Goal: Connect with others: Connect with others

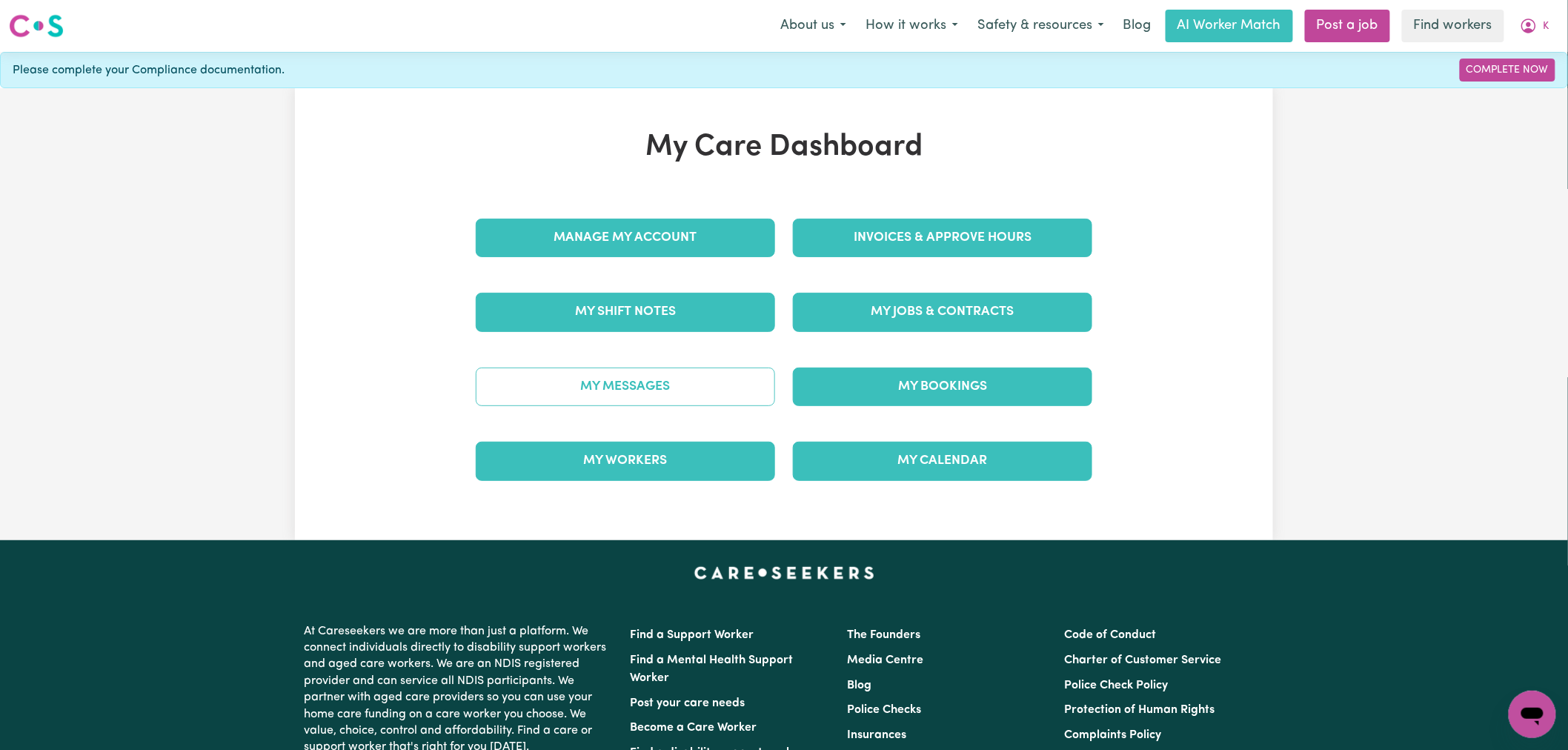
click at [667, 395] on link "My Messages" at bounding box center [625, 387] width 299 height 39
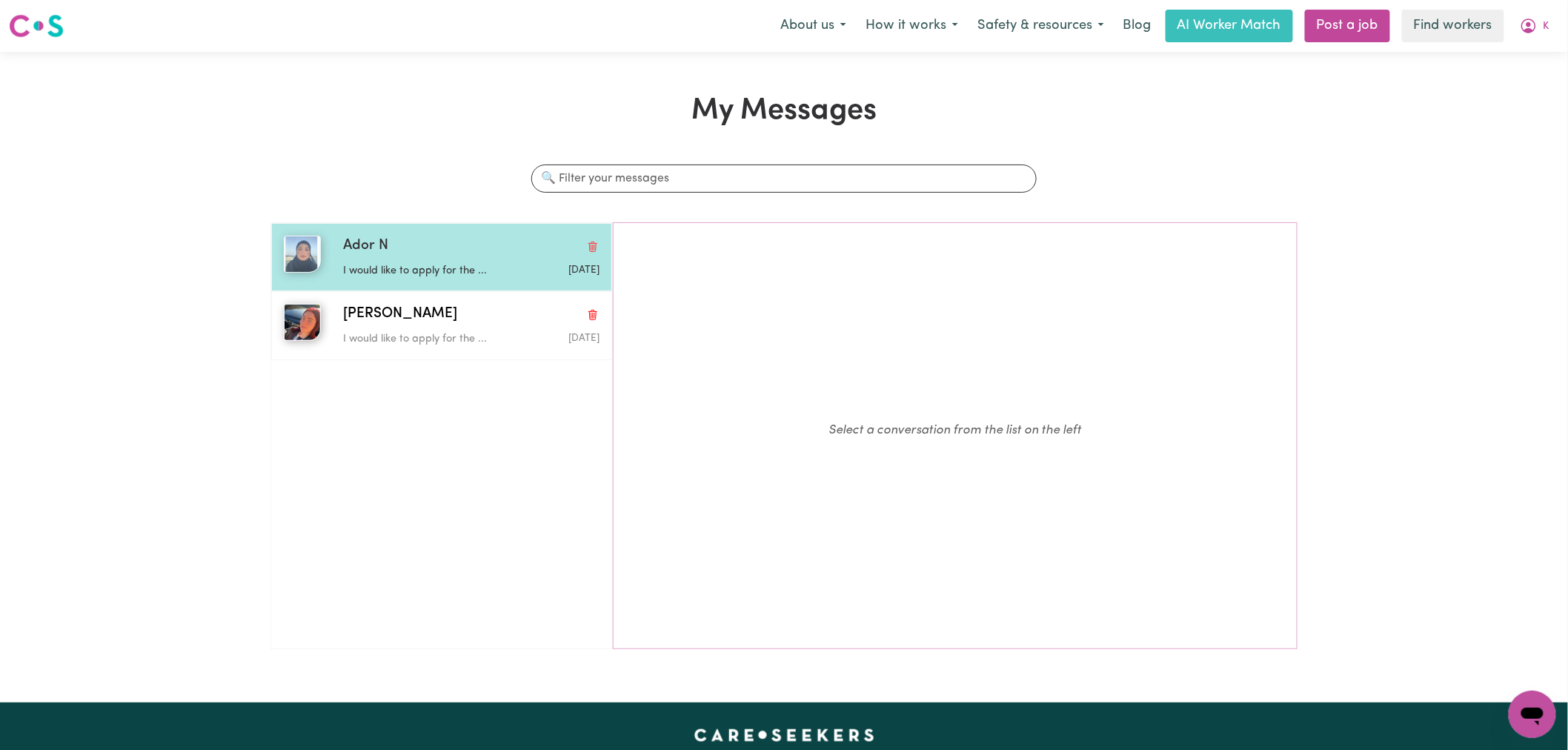
click at [420, 258] on div "I would like to apply for the ..." at bounding box center [428, 269] width 171 height 23
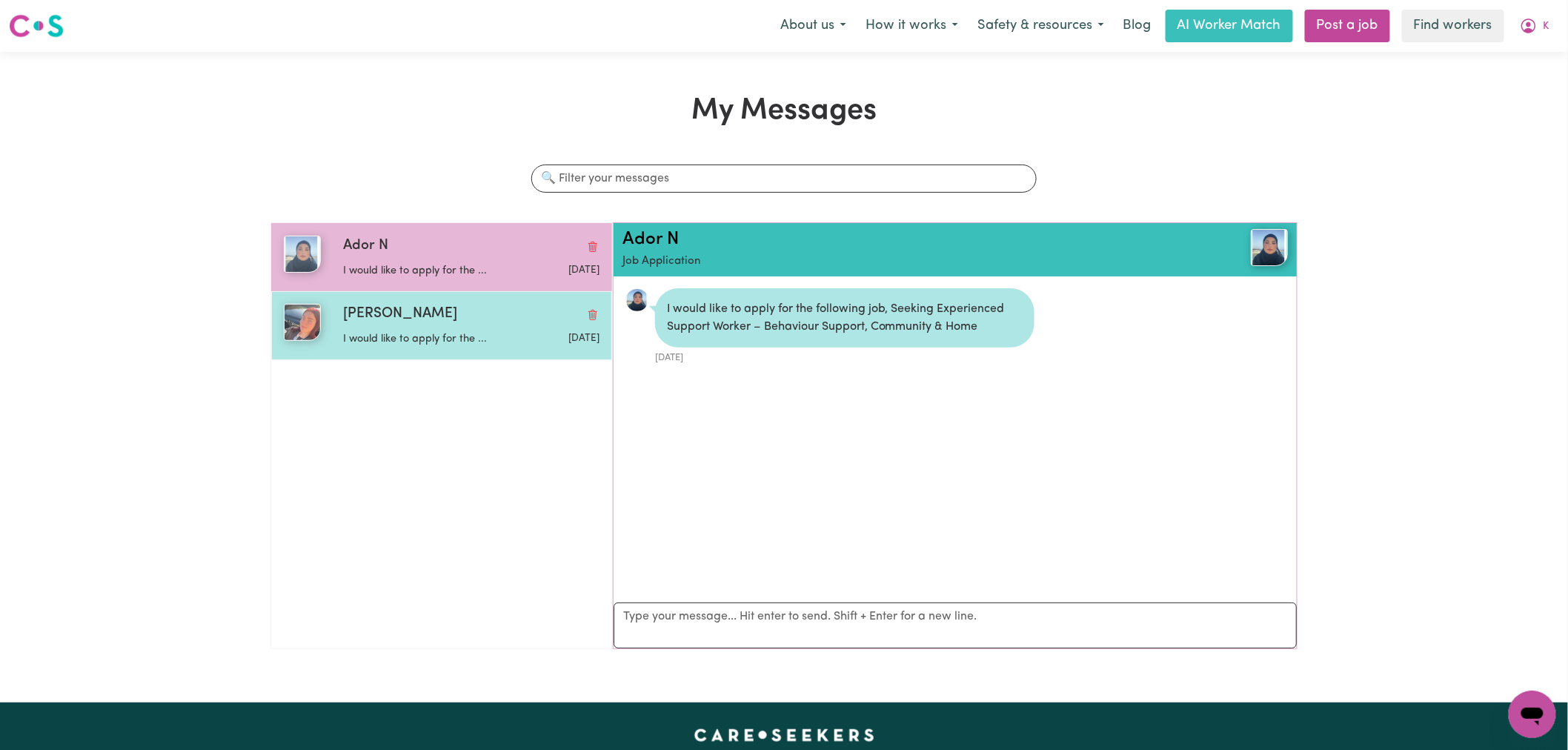
scroll to position [9, 0]
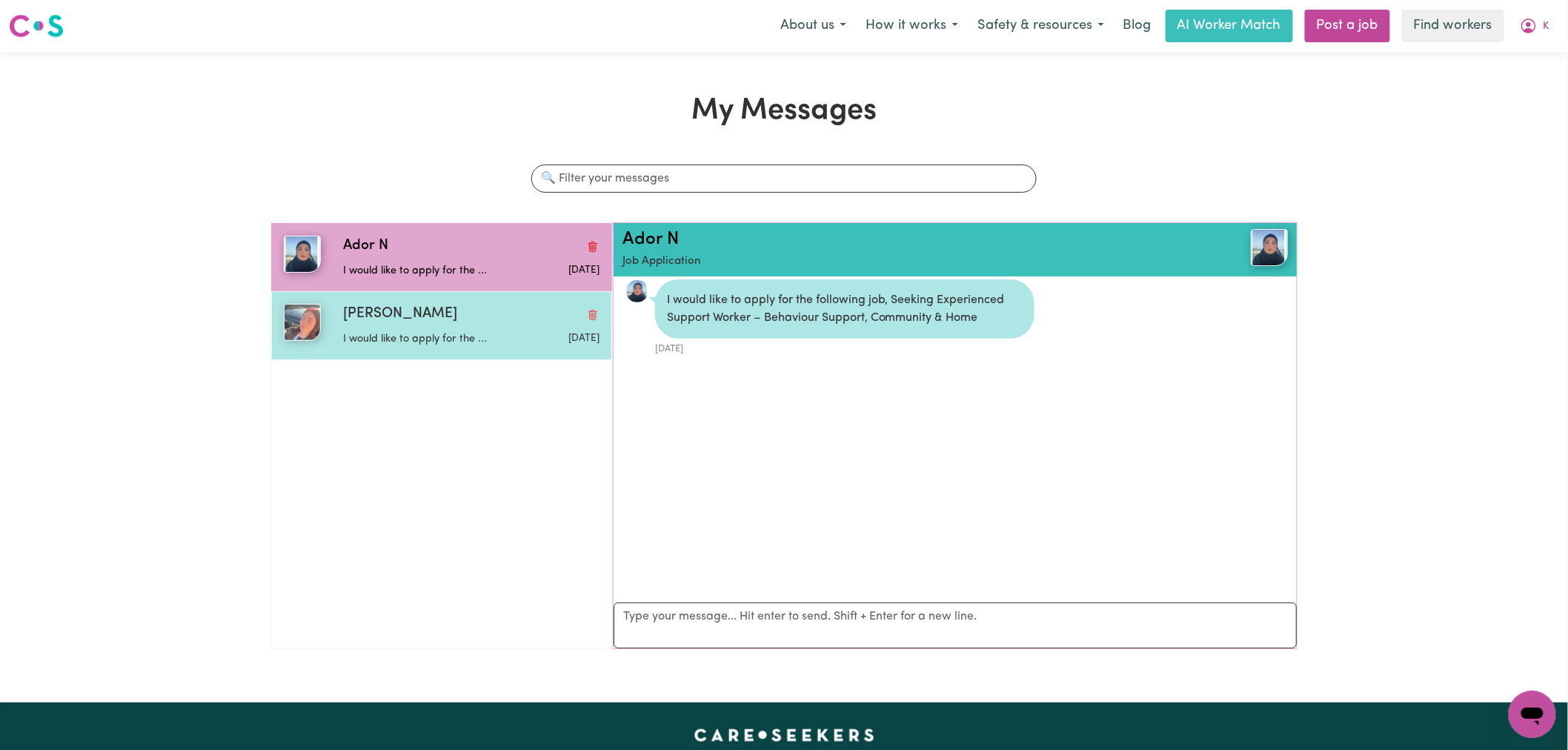
click at [454, 333] on p "I would like to apply for the ..." at bounding box center [428, 340] width 171 height 16
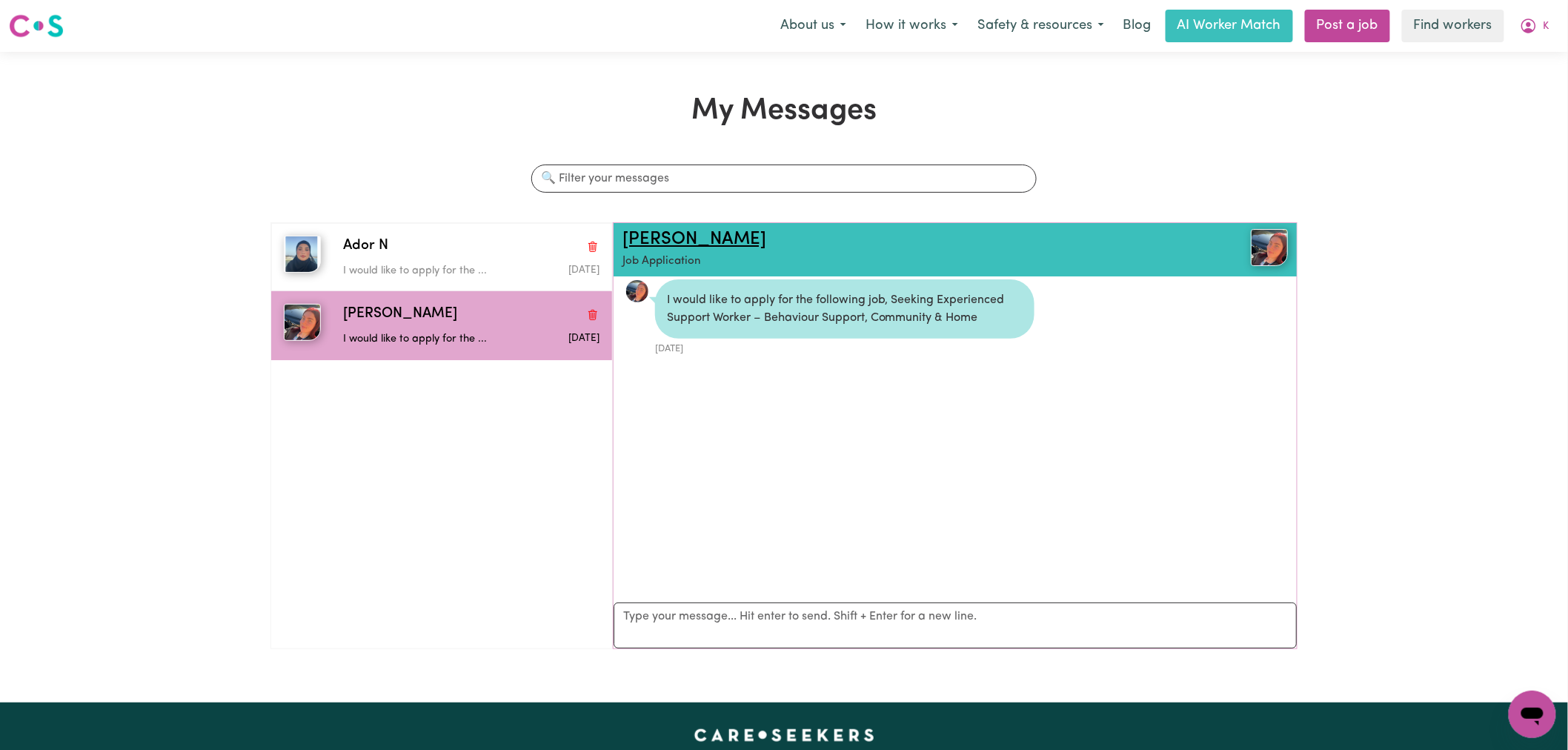
click at [652, 233] on link "[PERSON_NAME]" at bounding box center [694, 239] width 144 height 18
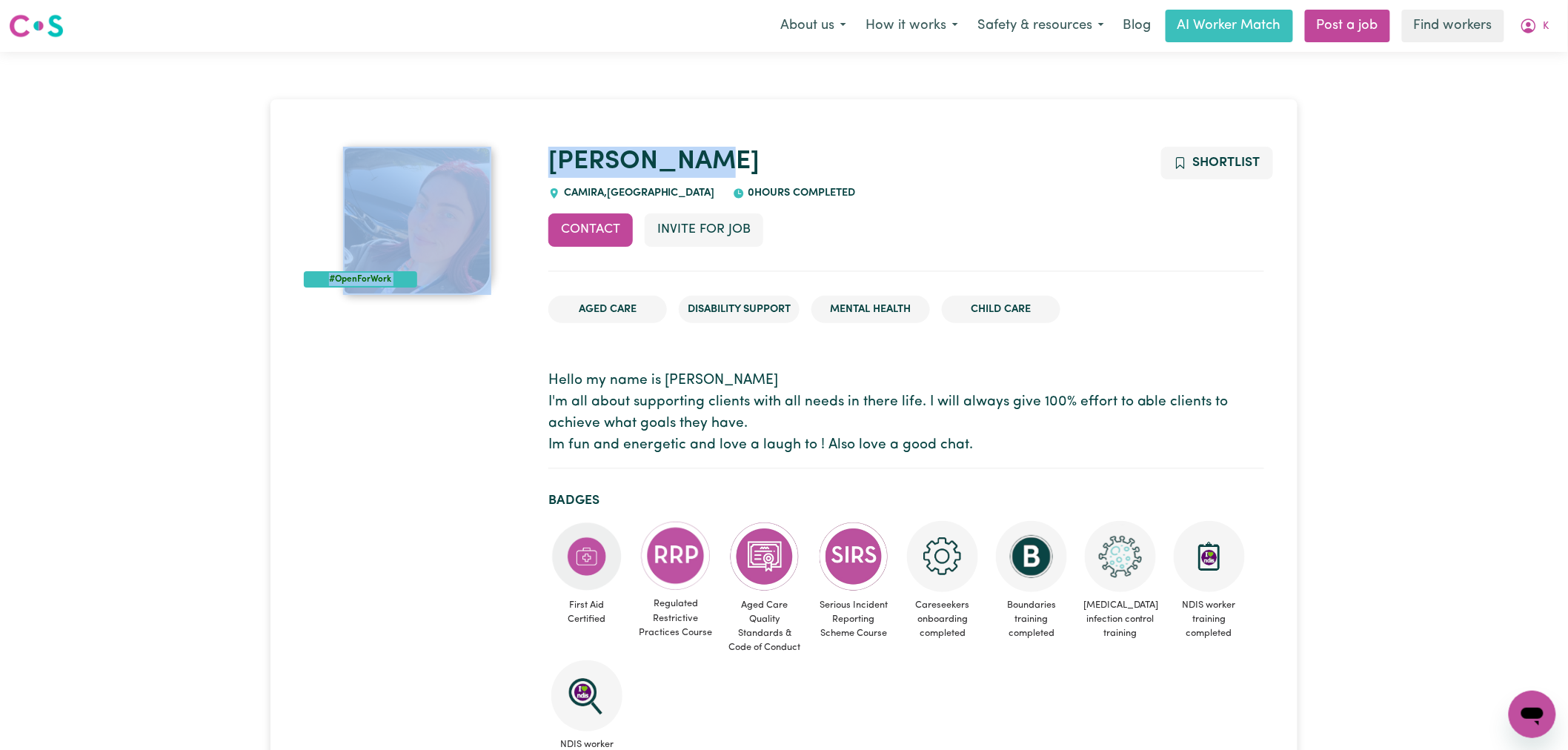
drag, startPoint x: 720, startPoint y: 156, endPoint x: 533, endPoint y: 163, distance: 187.1
click at [791, 158] on h1 "[PERSON_NAME]" at bounding box center [906, 162] width 716 height 31
click at [743, 159] on h1 "[PERSON_NAME]" at bounding box center [906, 162] width 716 height 31
click at [768, 148] on h1 "[PERSON_NAME]" at bounding box center [906, 162] width 716 height 31
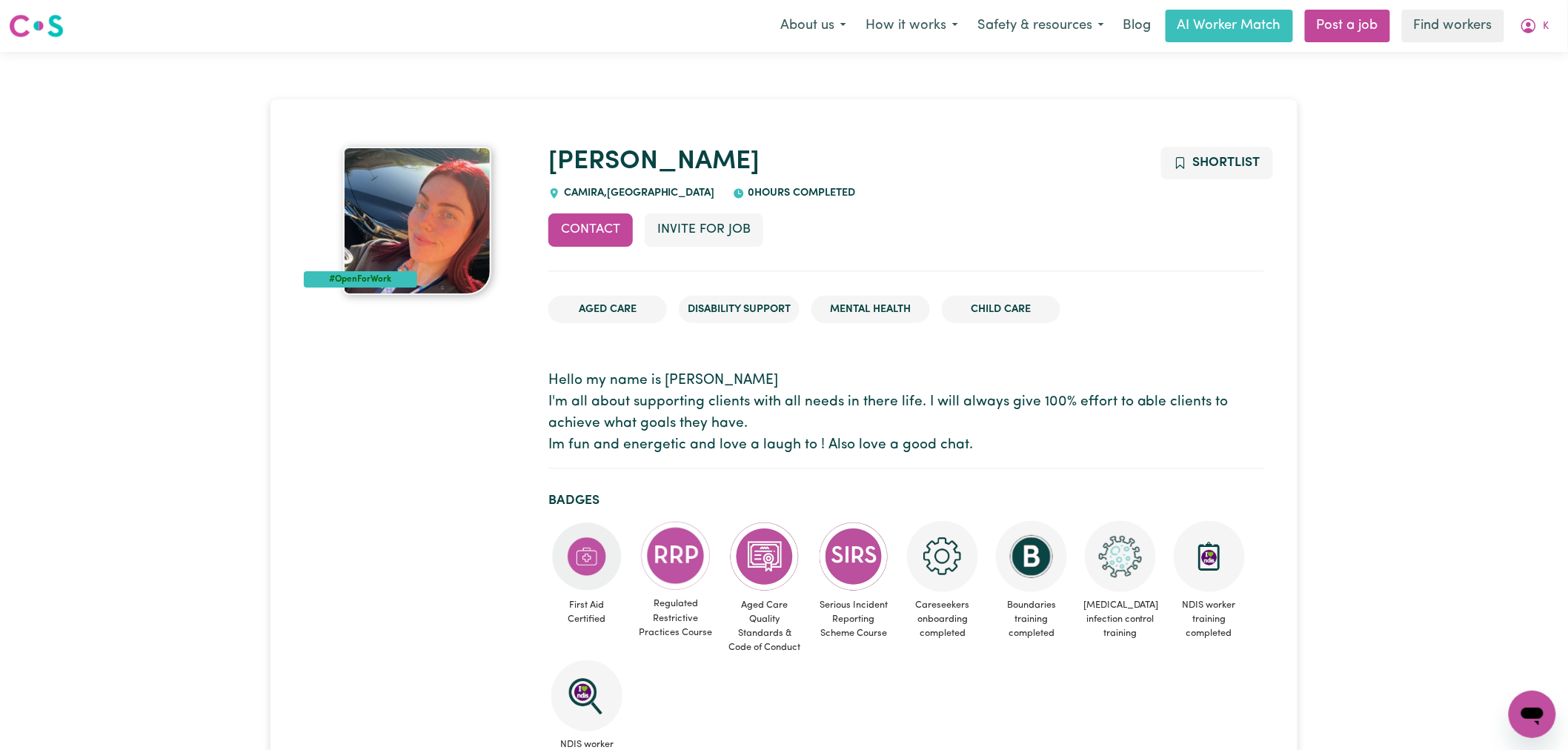
drag, startPoint x: 743, startPoint y: 117, endPoint x: 744, endPoint y: 134, distance: 17.0
drag, startPoint x: 735, startPoint y: 149, endPoint x: 549, endPoint y: 164, distance: 186.6
click at [549, 164] on h1 "[PERSON_NAME]" at bounding box center [906, 162] width 716 height 31
copy link "[PERSON_NAME]"
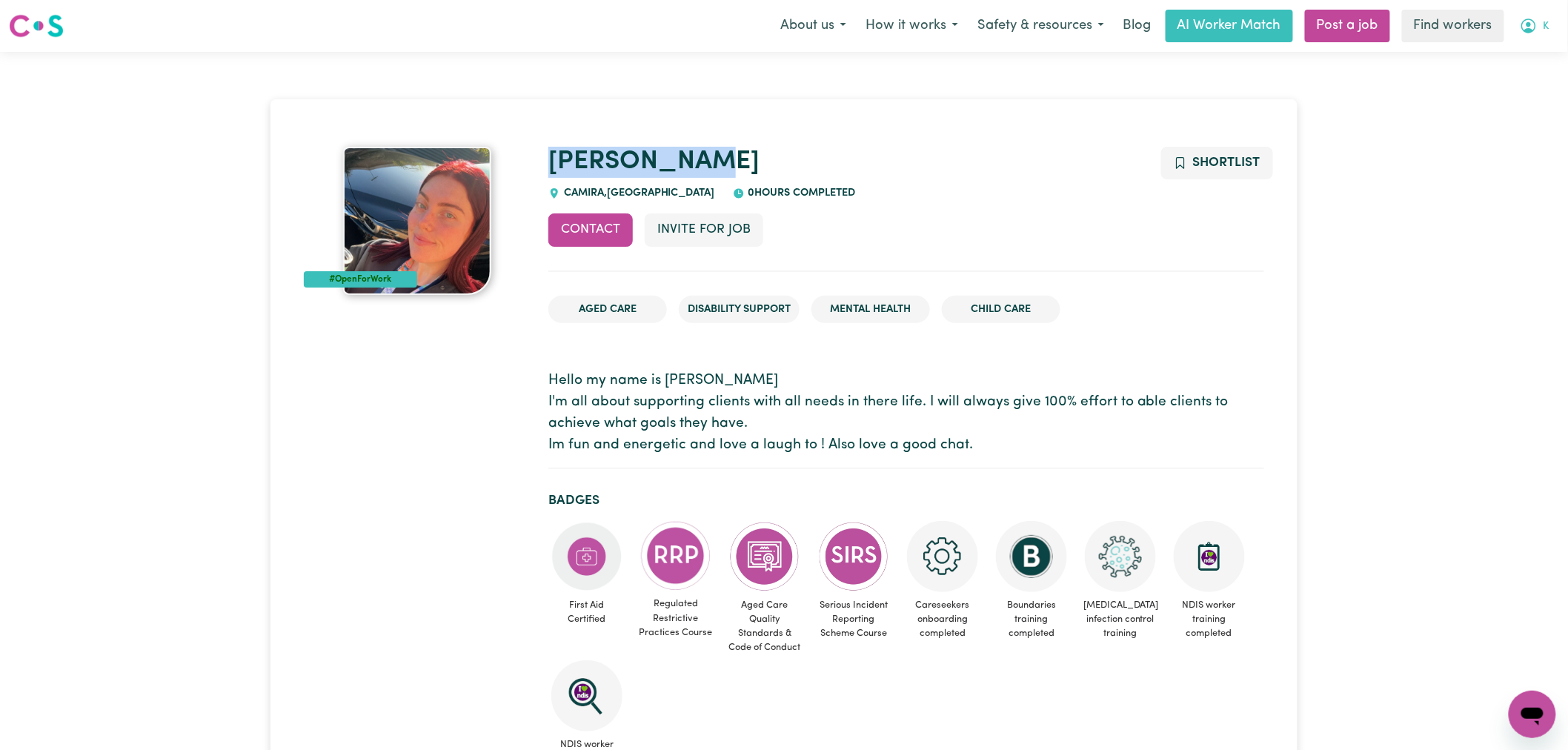
drag, startPoint x: 1537, startPoint y: 23, endPoint x: 1537, endPoint y: 39, distance: 16.0
click at [1537, 23] on icon "My Account" at bounding box center [1529, 26] width 18 height 18
click at [1521, 61] on link "My Dashboard" at bounding box center [1499, 57] width 117 height 28
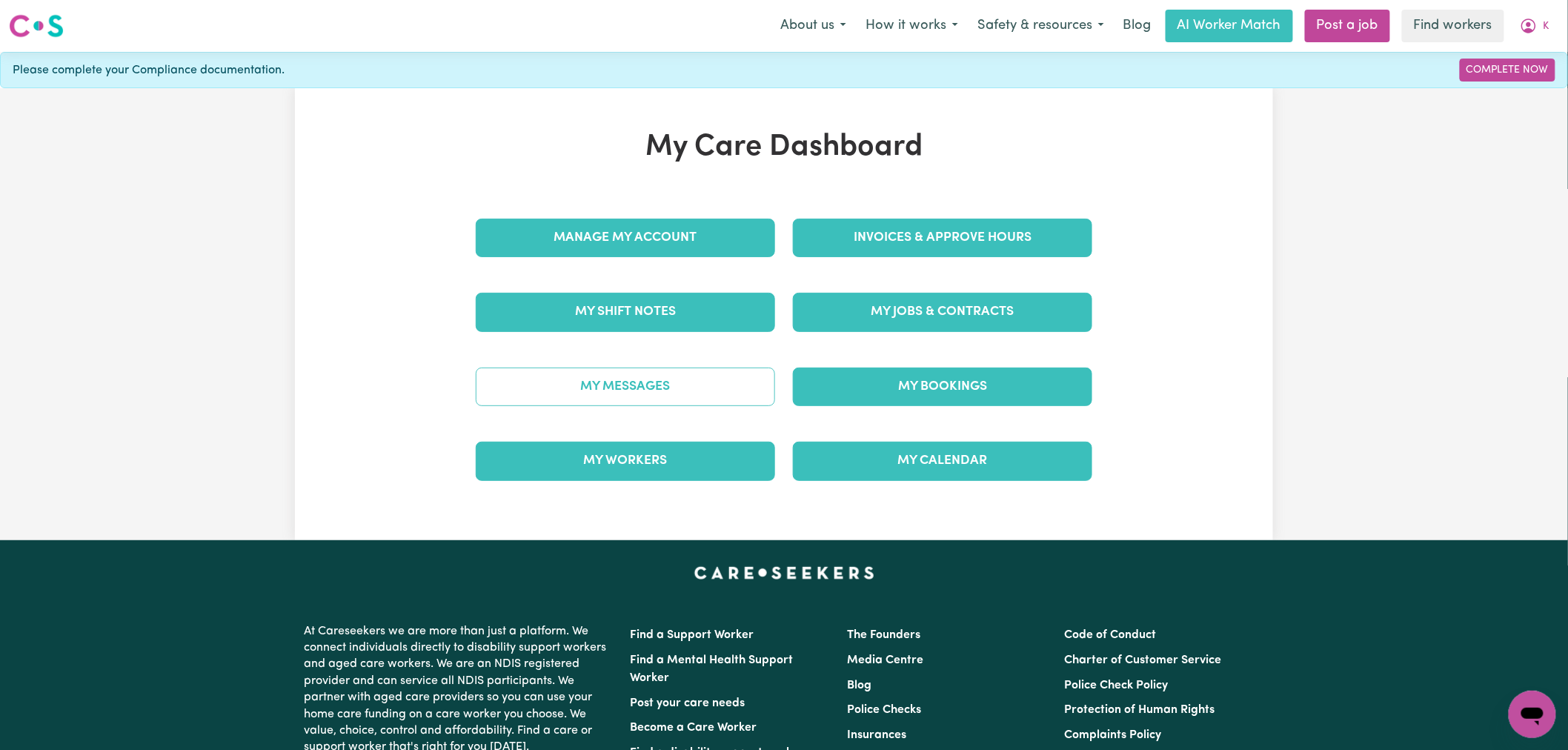
click at [624, 398] on link "My Messages" at bounding box center [625, 387] width 299 height 39
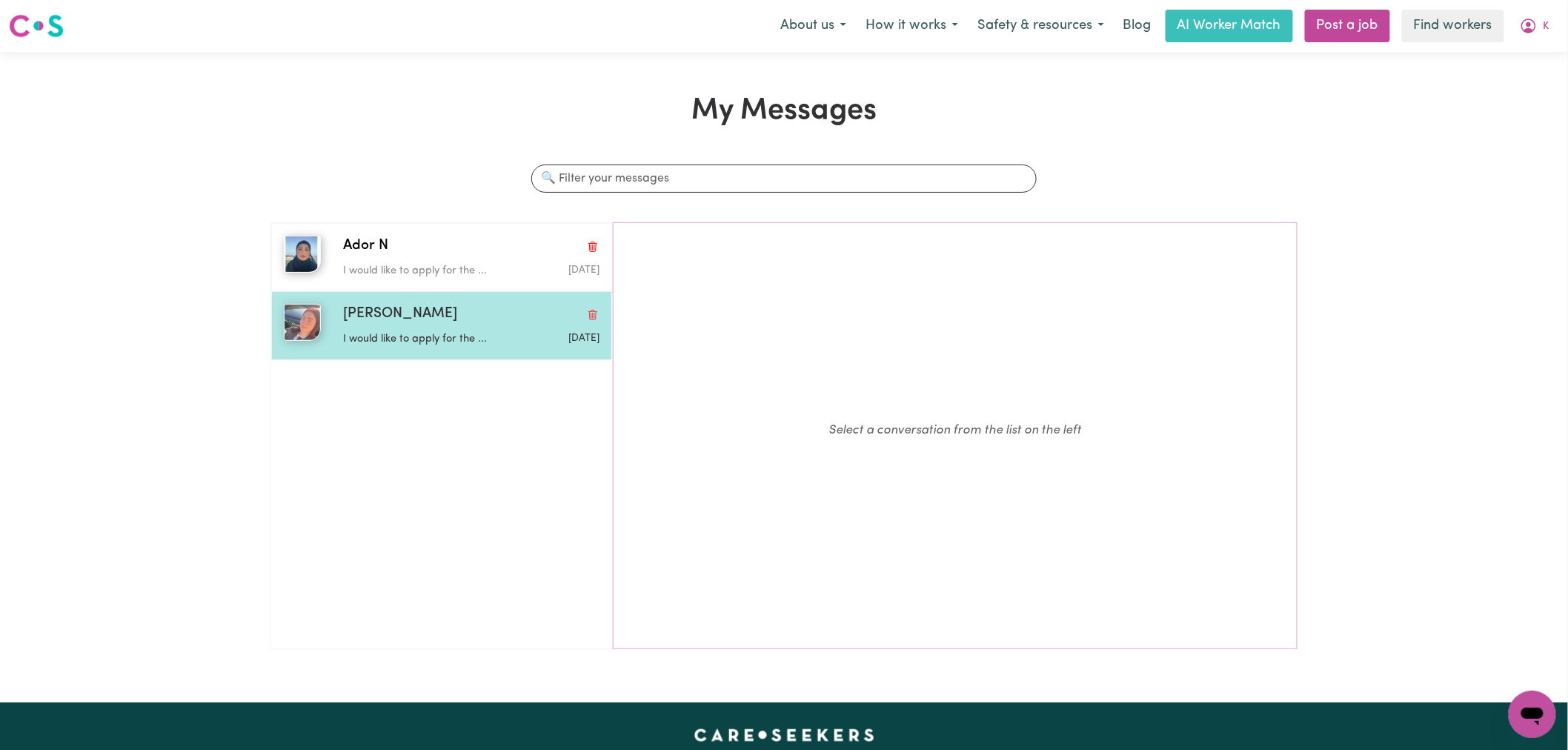
click at [465, 323] on div "[PERSON_NAME]" at bounding box center [471, 315] width 257 height 22
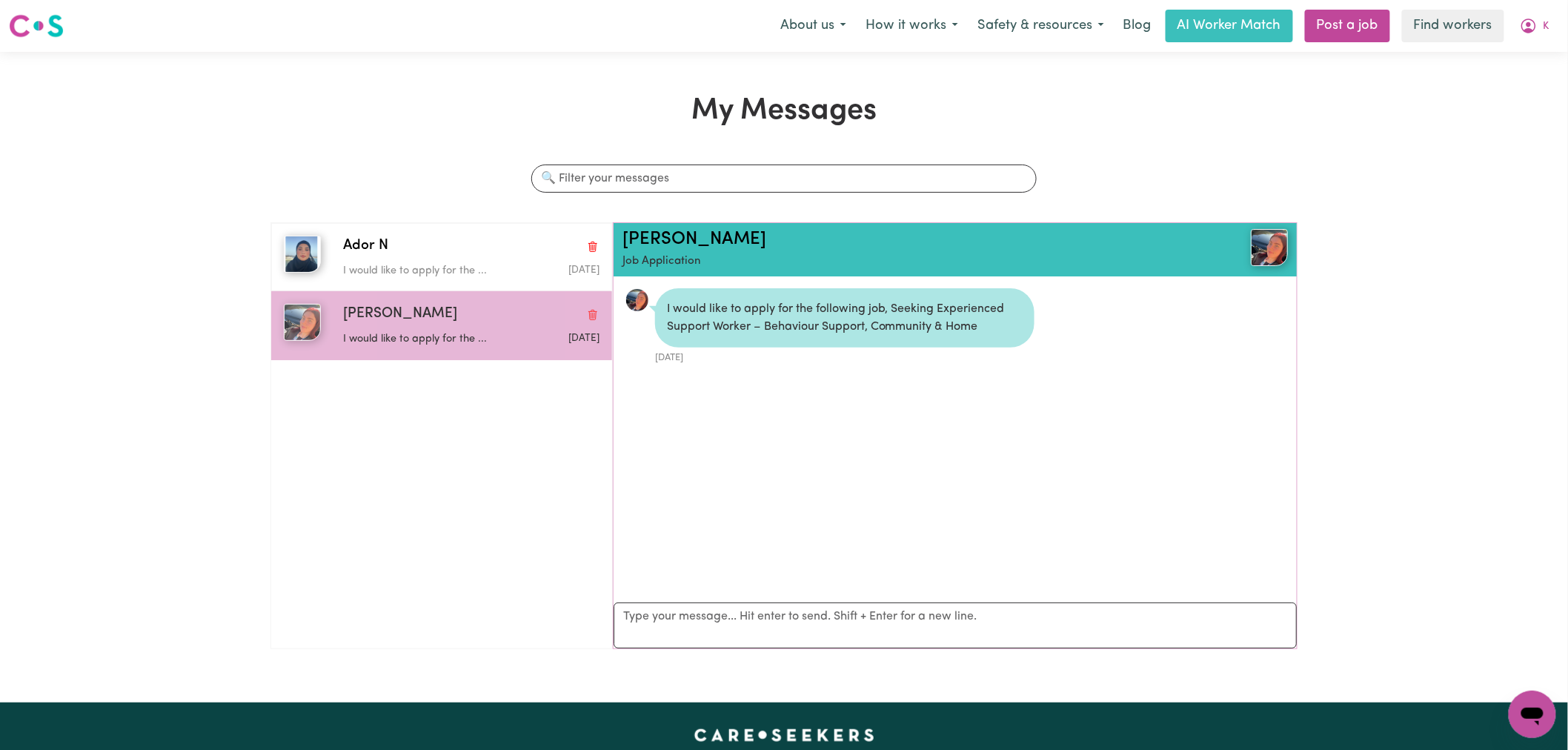
scroll to position [9, 0]
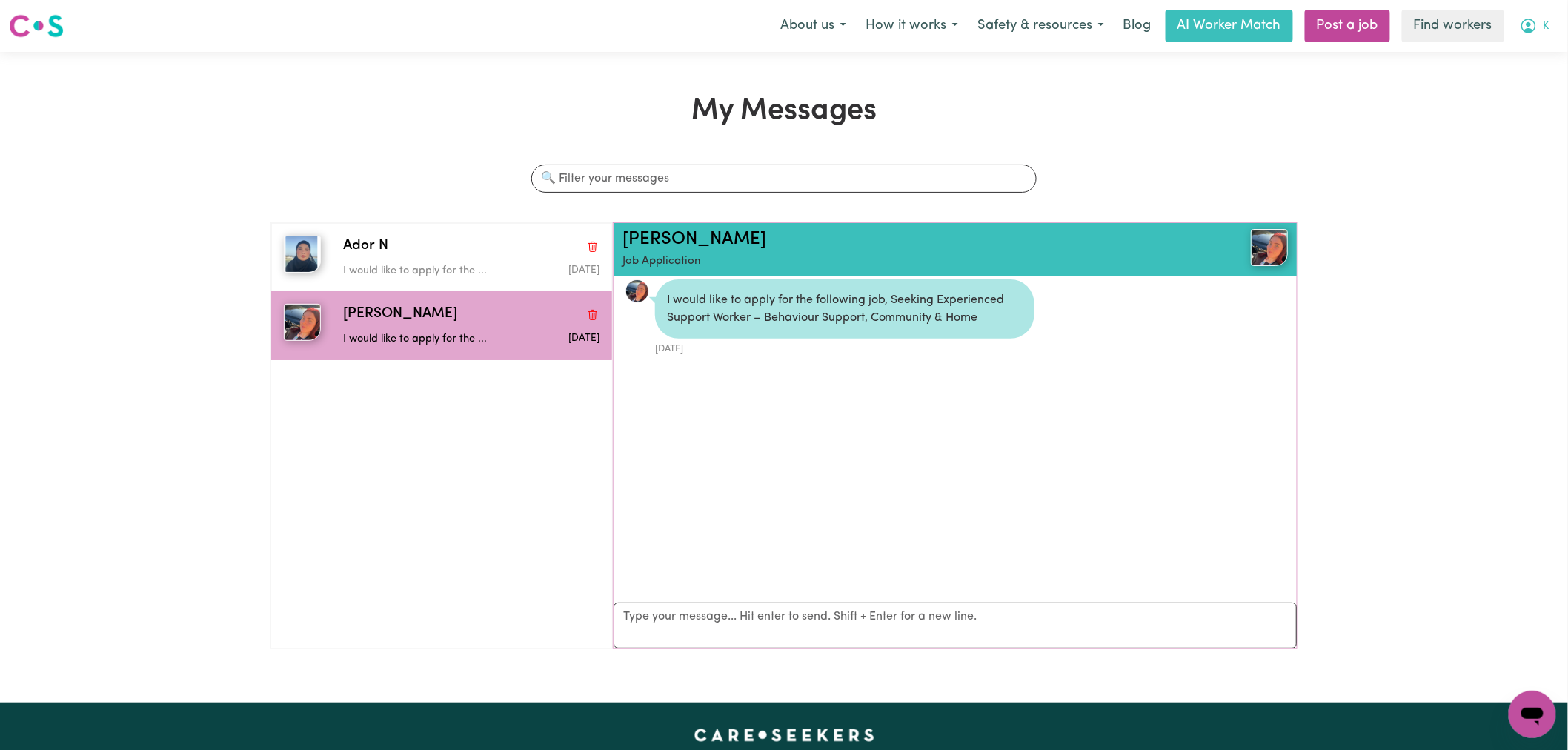
click at [1528, 24] on icon "My Account" at bounding box center [1529, 25] width 5 height 5
click at [1526, 57] on link "My Dashboard" at bounding box center [1499, 57] width 117 height 28
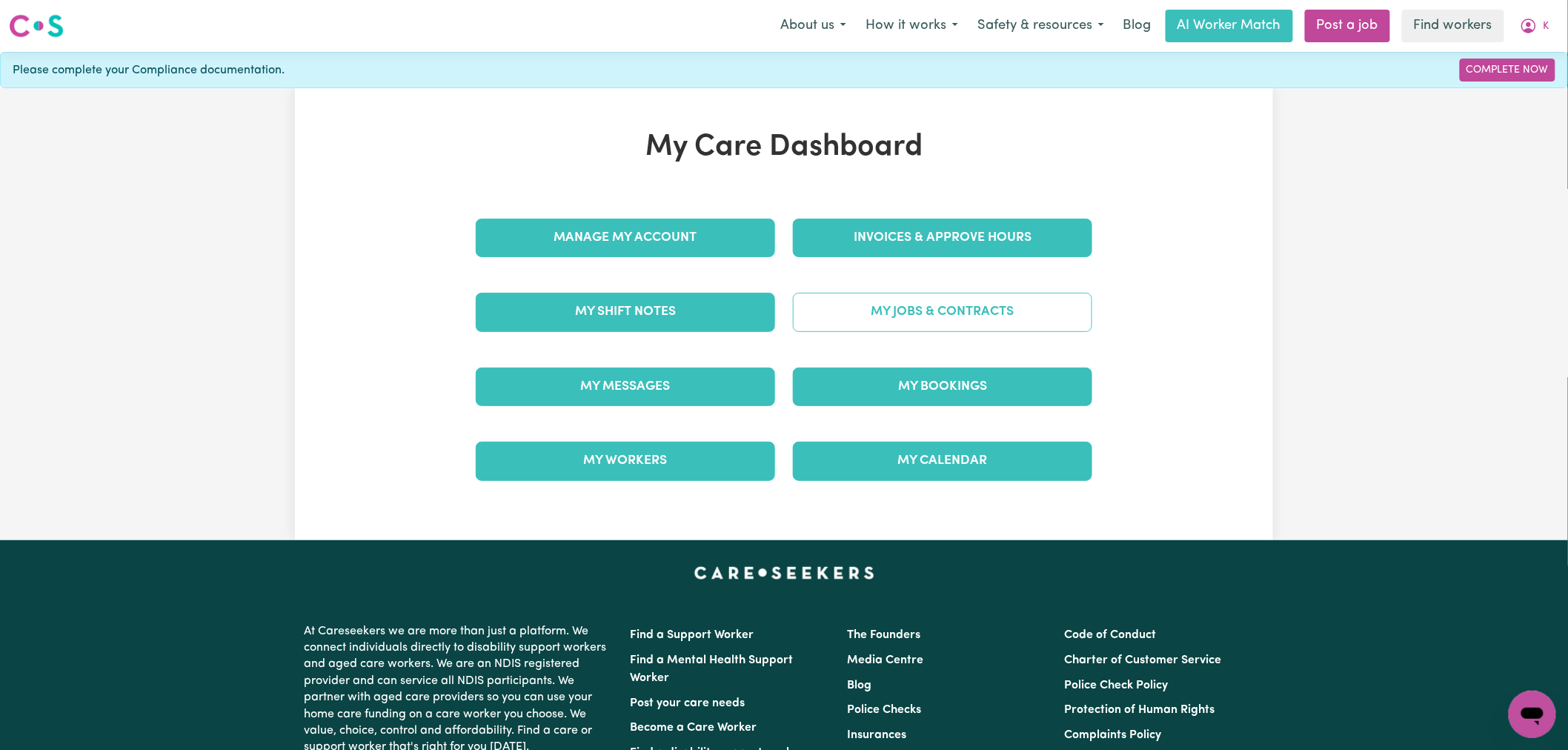
click at [919, 310] on link "My Jobs & Contracts" at bounding box center [942, 312] width 299 height 39
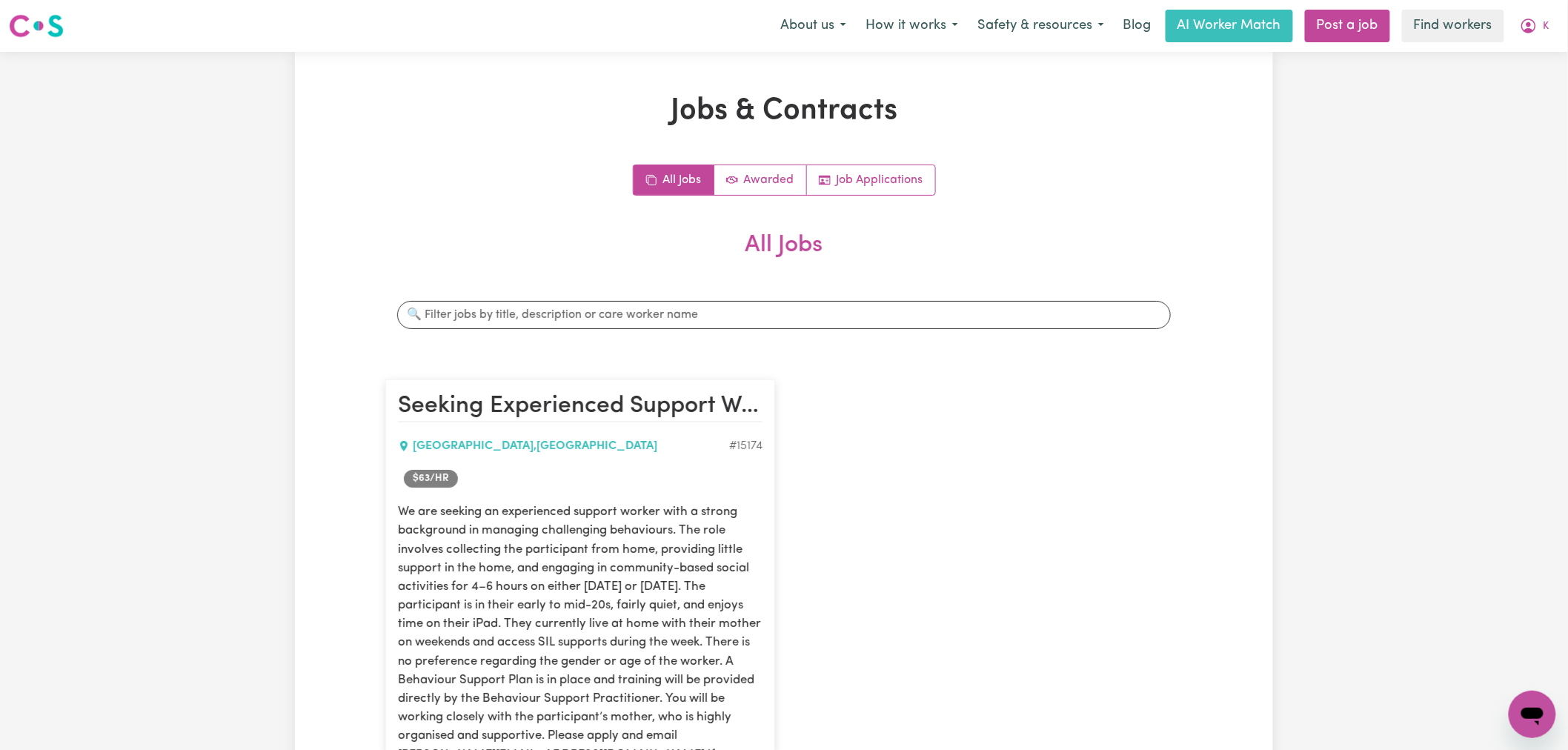
scroll to position [411, 0]
